Goal: Register for event/course

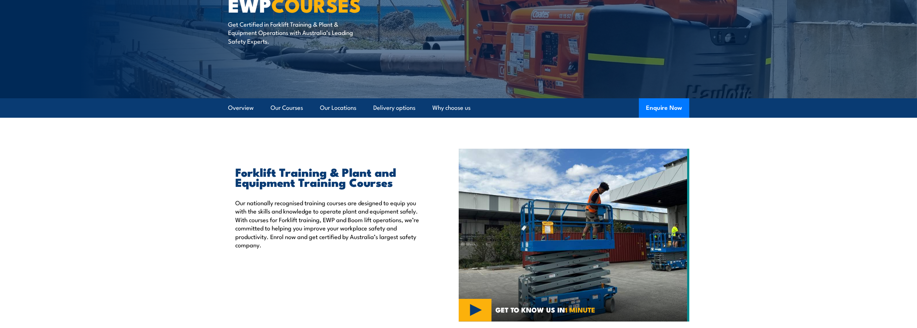
scroll to position [144, 0]
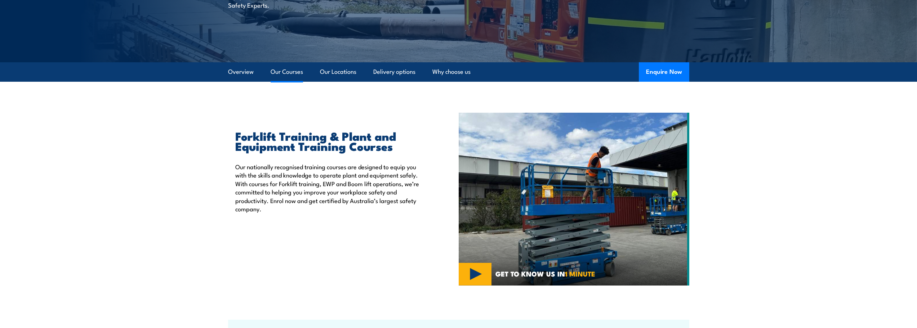
click at [282, 72] on link "Our Courses" at bounding box center [287, 71] width 32 height 19
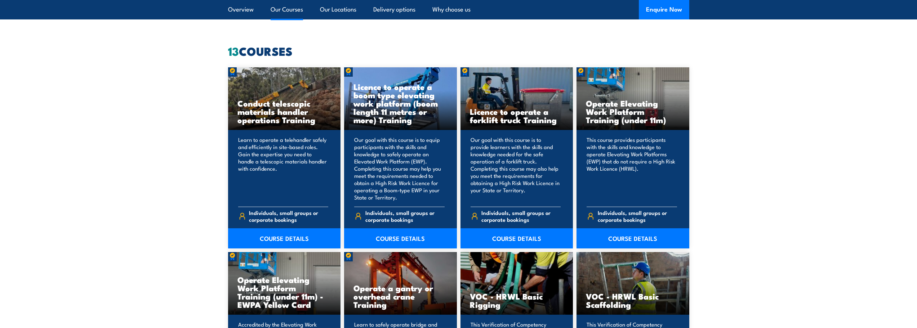
scroll to position [547, 0]
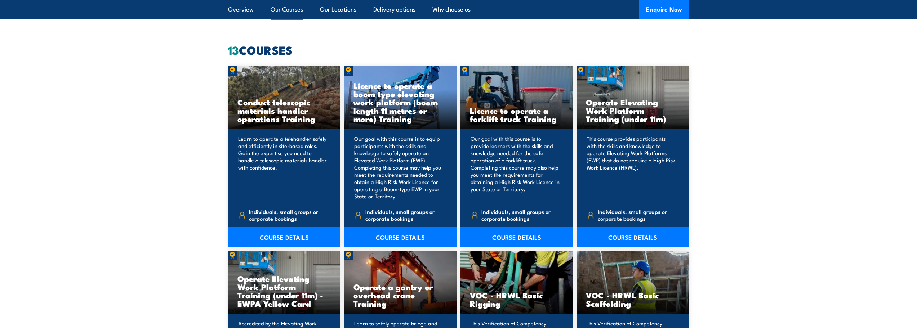
click at [505, 115] on h3 "Licence to operate a forklift truck Training" at bounding box center [517, 114] width 94 height 17
click at [464, 72] on img at bounding box center [465, 70] width 9 height 9
click at [494, 122] on h3 "Licence to operate a forklift truck Training" at bounding box center [517, 114] width 94 height 17
click at [509, 242] on link "COURSE DETAILS" at bounding box center [517, 237] width 113 height 20
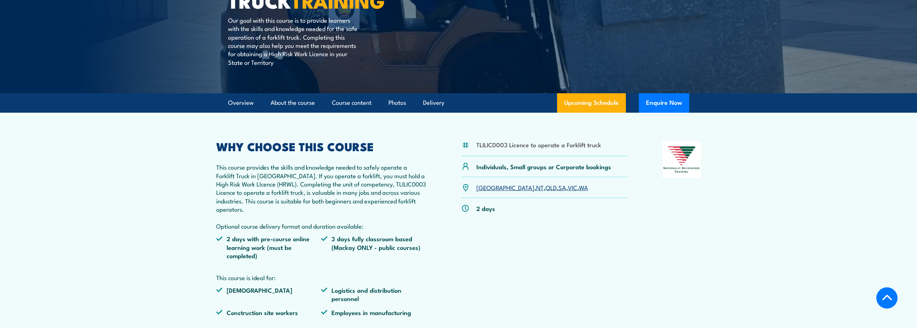
scroll to position [144, 0]
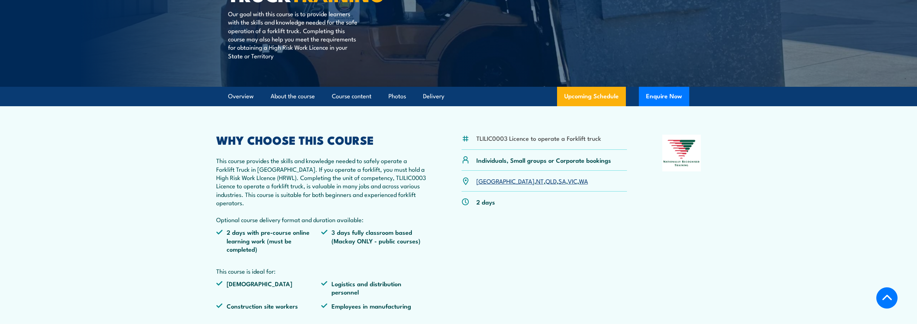
click at [579, 181] on link "WA" at bounding box center [583, 181] width 9 height 9
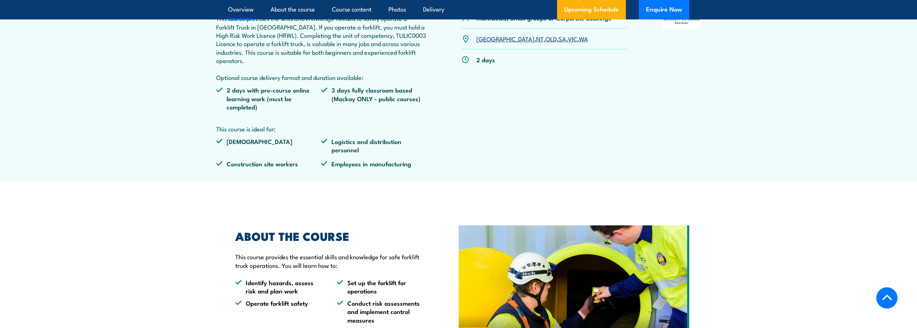
scroll to position [288, 0]
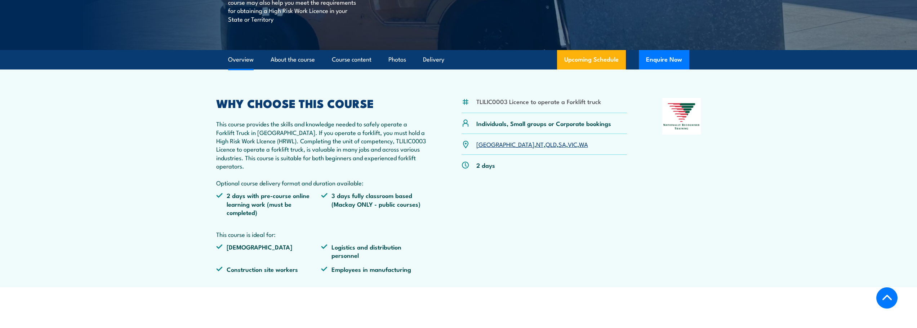
scroll to position [197, 0]
